Goal: Task Accomplishment & Management: Use online tool/utility

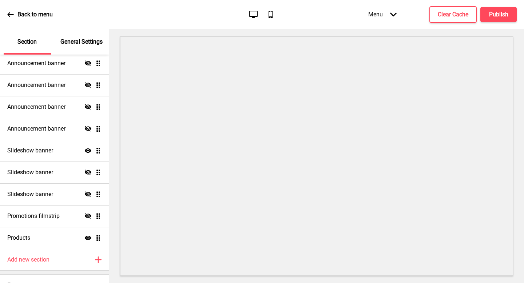
scroll to position [183, 0]
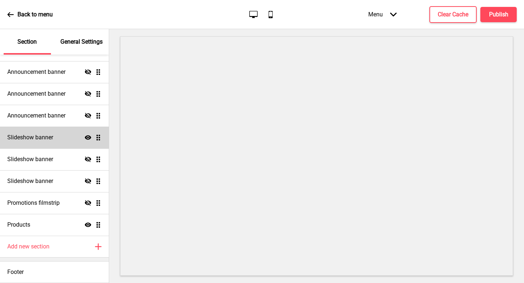
click at [91, 139] on icon "Show" at bounding box center [88, 137] width 7 height 7
click at [89, 137] on icon "Hide" at bounding box center [88, 137] width 7 height 7
click at [96, 137] on ul "Announcement banner Show Drag Announcement banner Hide Drag Announcement banner…" at bounding box center [54, 83] width 109 height 306
click at [68, 141] on div "Slideshow banner Show Drag" at bounding box center [54, 138] width 109 height 22
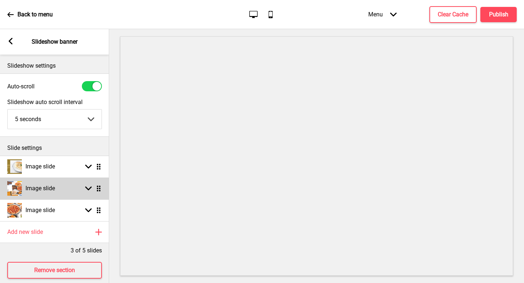
scroll to position [8, 0]
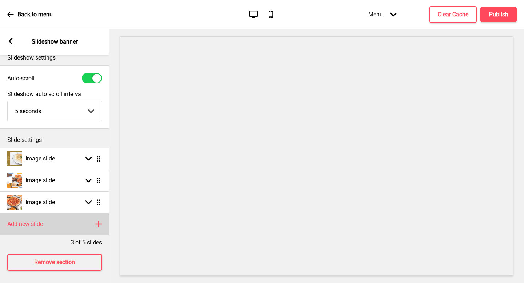
click at [65, 228] on div "Add new slide Plus" at bounding box center [54, 224] width 109 height 22
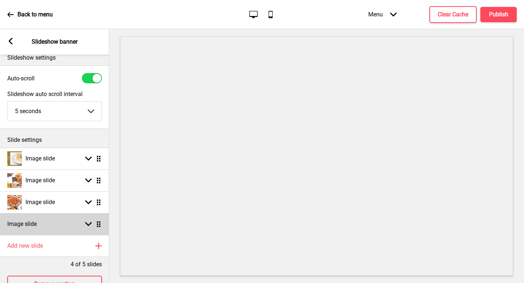
click at [100, 225] on ul "Image slide Arrow down Drag Image slide Arrow down Drag Image slide Arrow down …" at bounding box center [54, 191] width 109 height 87
click at [75, 225] on div "Image slide Arrow down Drag" at bounding box center [54, 224] width 109 height 22
select select "right"
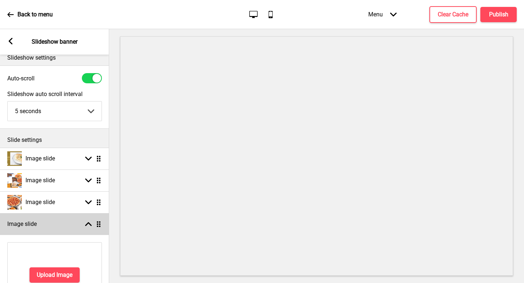
click at [58, 225] on div "Image slide Arrow up Drag" at bounding box center [54, 224] width 109 height 22
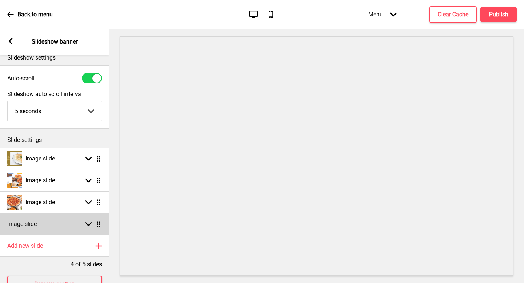
click at [60, 226] on div "Image slide Arrow down Drag" at bounding box center [54, 224] width 109 height 22
select select "right"
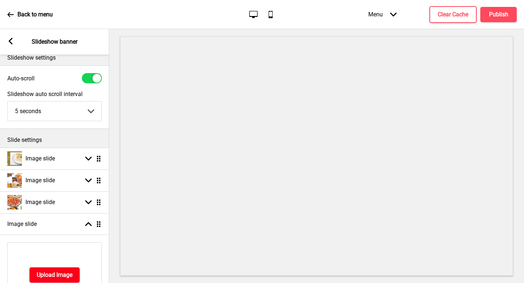
click at [58, 270] on button "Upload Image" at bounding box center [54, 275] width 50 height 15
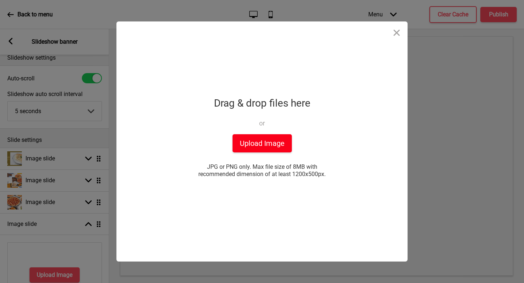
click at [260, 149] on button "Upload Image" at bounding box center [262, 143] width 59 height 18
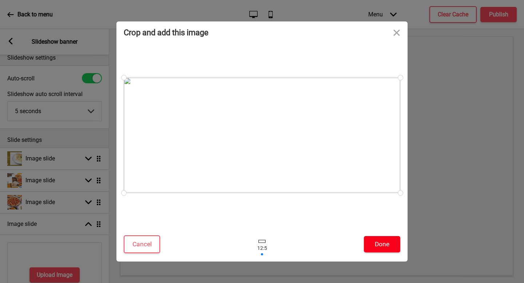
click at [394, 240] on button "Done" at bounding box center [382, 244] width 36 height 16
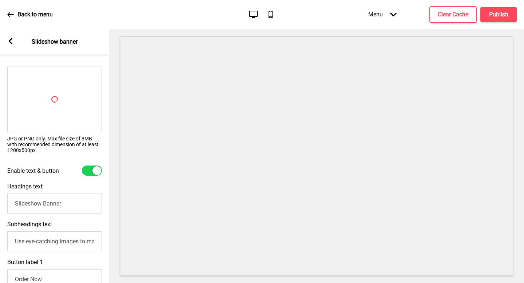
scroll to position [155, 0]
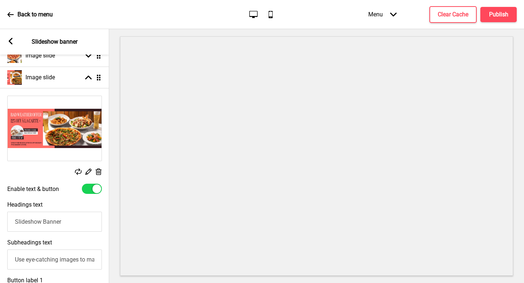
click at [92, 191] on div at bounding box center [92, 189] width 20 height 10
checkbox input "false"
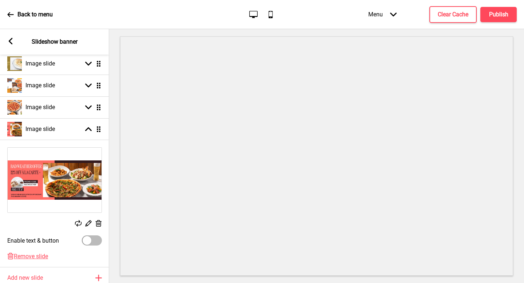
scroll to position [99, 0]
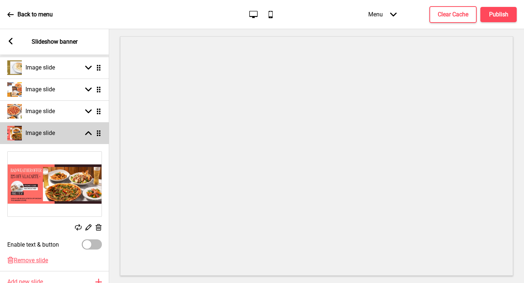
click at [26, 133] on h4 "Image slide" at bounding box center [39, 133] width 29 height 8
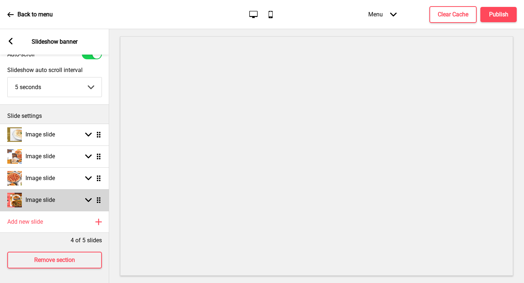
scroll to position [32, 0]
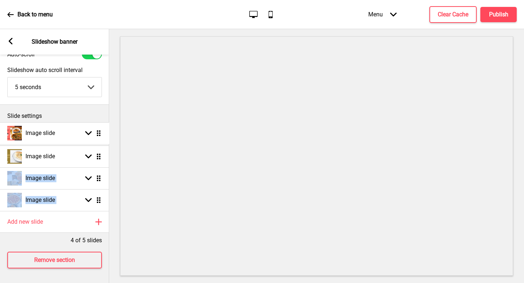
drag, startPoint x: 98, startPoint y: 200, endPoint x: 100, endPoint y: 133, distance: 67.0
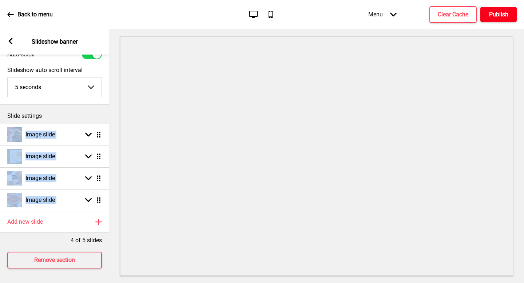
click at [507, 11] on h4 "Publish" at bounding box center [498, 15] width 19 height 8
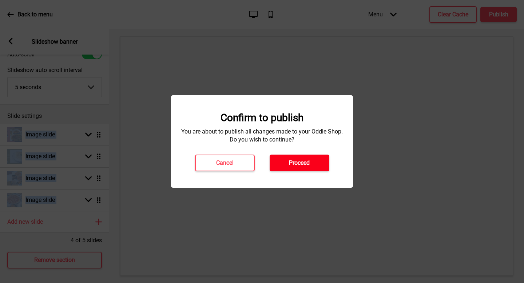
click at [295, 163] on h4 "Proceed" at bounding box center [299, 163] width 21 height 8
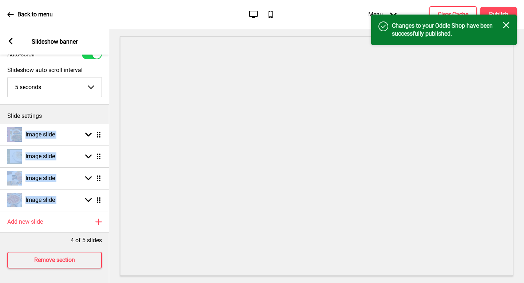
click at [16, 18] on div "Back to menu" at bounding box center [30, 15] width 46 height 20
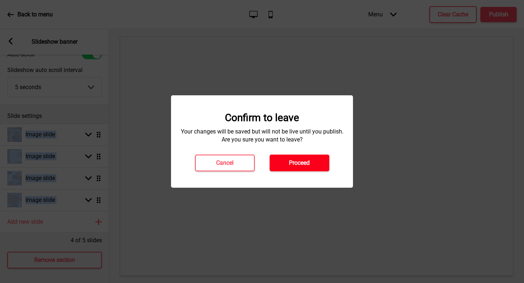
click at [293, 166] on h4 "Proceed" at bounding box center [299, 163] width 21 height 8
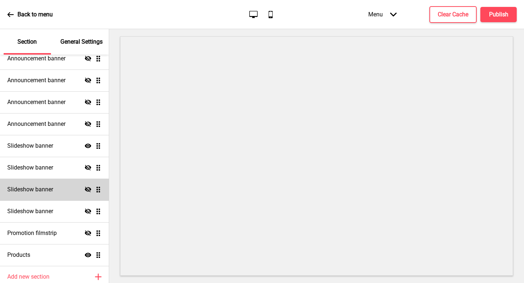
scroll to position [147, 0]
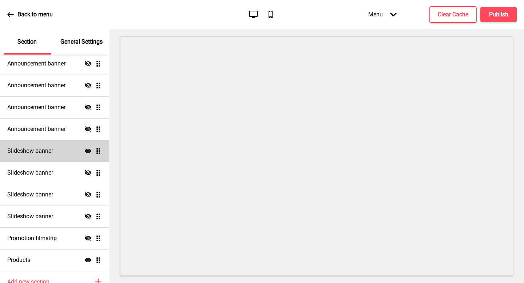
click at [54, 150] on div "Slideshow banner Show Drag" at bounding box center [54, 151] width 109 height 22
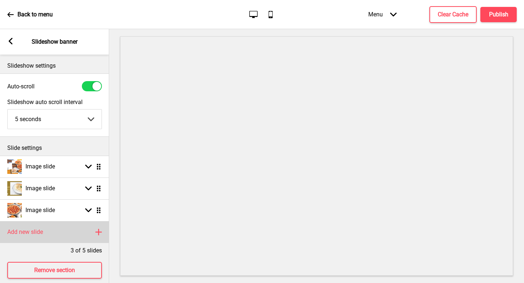
click at [90, 226] on div "Add new slide Plus" at bounding box center [54, 232] width 109 height 22
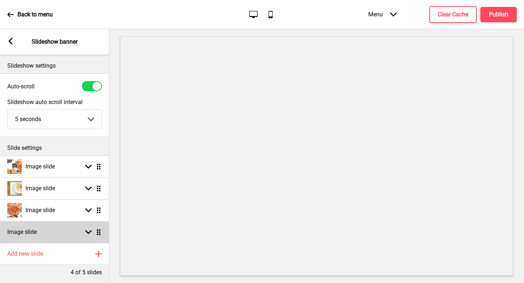
click at [86, 229] on rect at bounding box center [88, 232] width 7 height 7
select select "right"
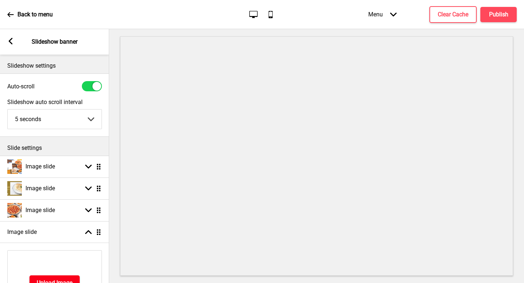
click at [64, 277] on button "Upload Image" at bounding box center [54, 283] width 50 height 15
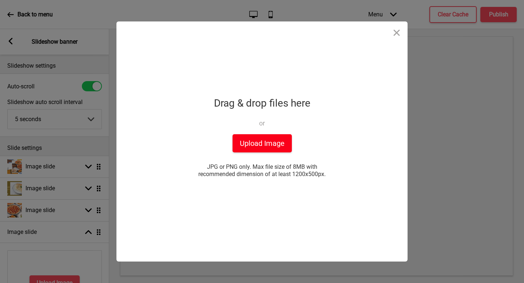
click at [264, 140] on button "Upload Image" at bounding box center [262, 143] width 59 height 18
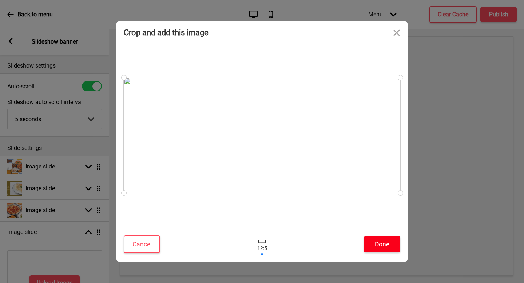
click at [388, 242] on button "Done" at bounding box center [382, 244] width 36 height 16
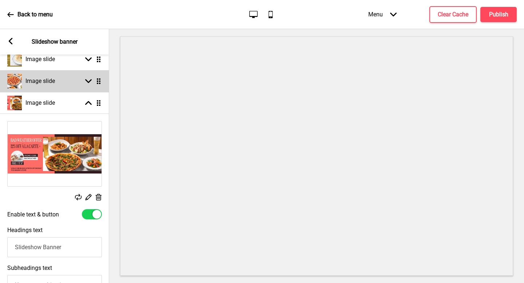
scroll to position [131, 0]
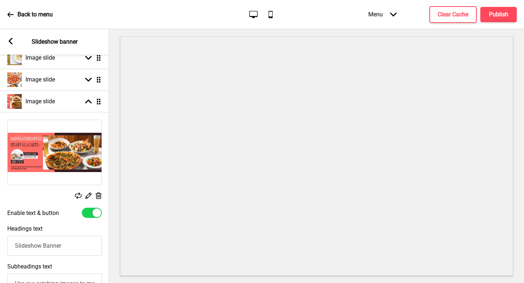
click at [97, 213] on div at bounding box center [96, 213] width 9 height 9
checkbox input "false"
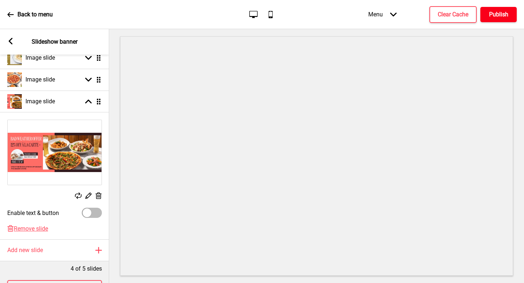
click at [501, 20] on button "Publish" at bounding box center [499, 14] width 36 height 15
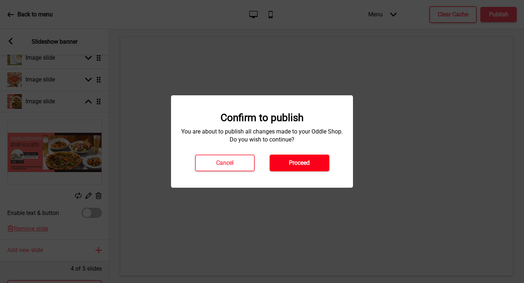
click at [306, 162] on h4 "Proceed" at bounding box center [299, 163] width 21 height 8
